Goal: Check status: Check status

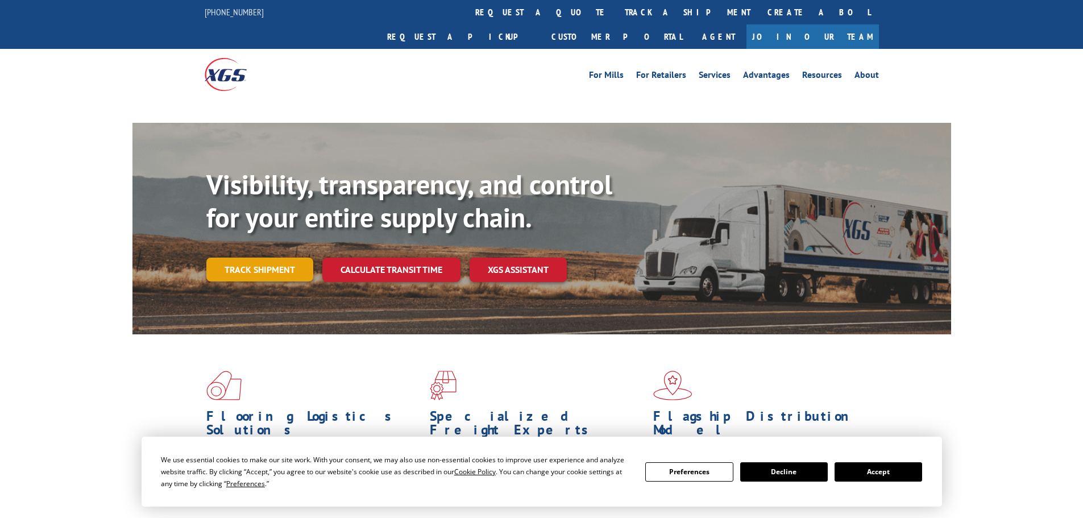
click at [231, 258] on link "Track shipment" at bounding box center [259, 270] width 107 height 24
click at [886, 469] on button "Accept" at bounding box center [879, 471] width 88 height 19
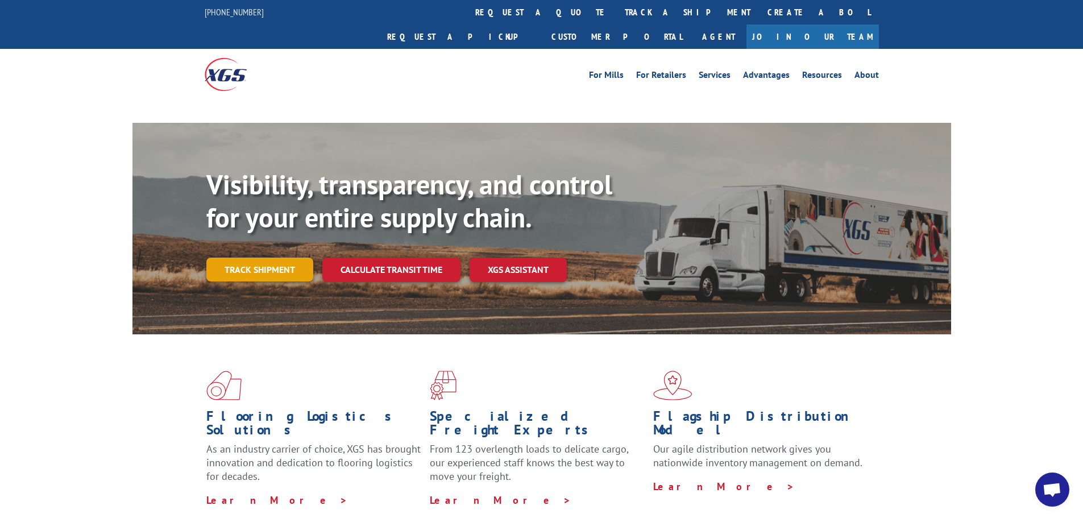
click at [278, 258] on link "Track shipment" at bounding box center [259, 270] width 107 height 24
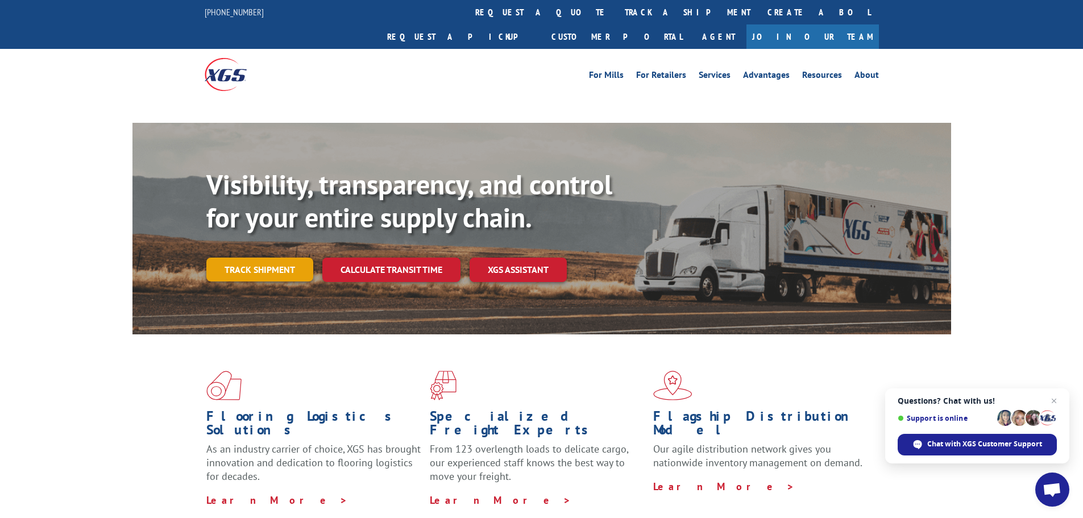
click at [246, 258] on link "Track shipment" at bounding box center [259, 270] width 107 height 24
click at [280, 258] on link "Track shipment" at bounding box center [259, 270] width 107 height 24
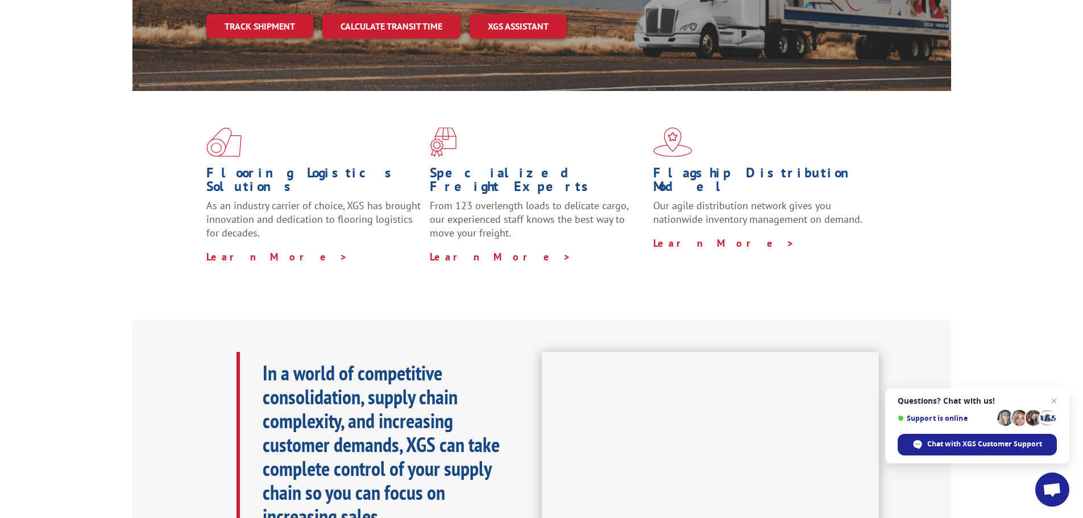
scroll to position [57, 0]
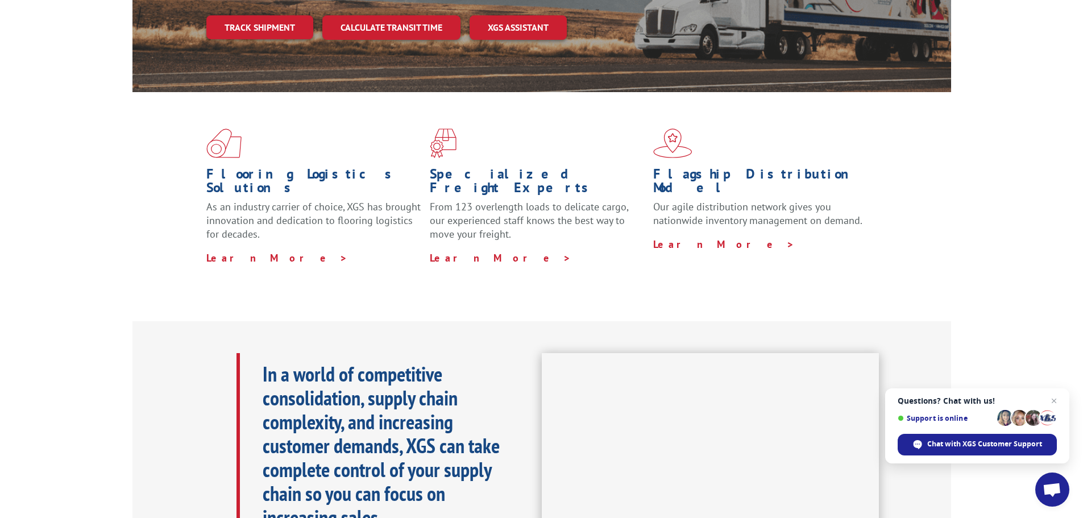
scroll to position [213, 0]
